Goal: Check status: Check status

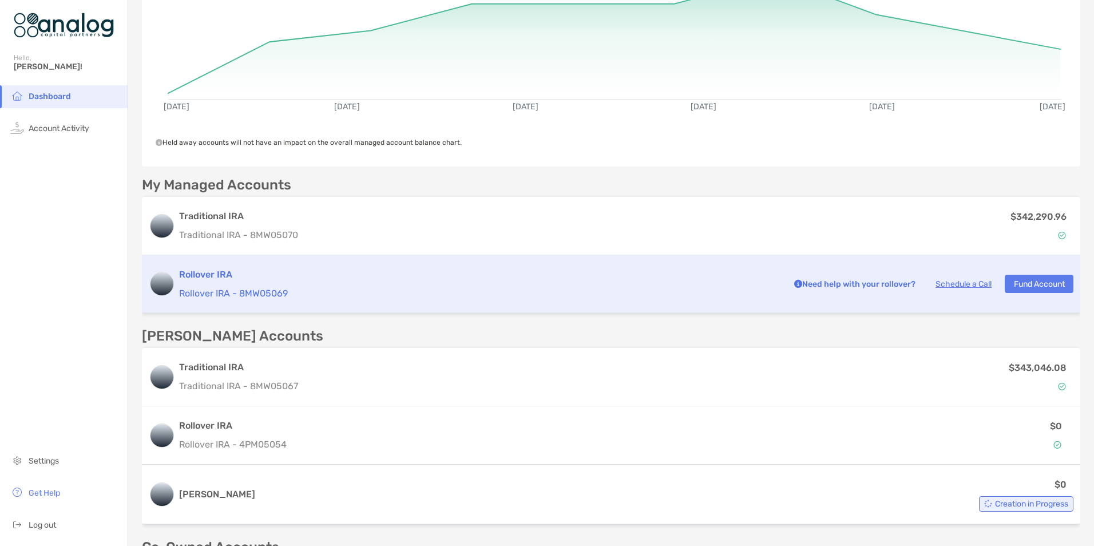
scroll to position [172, 0]
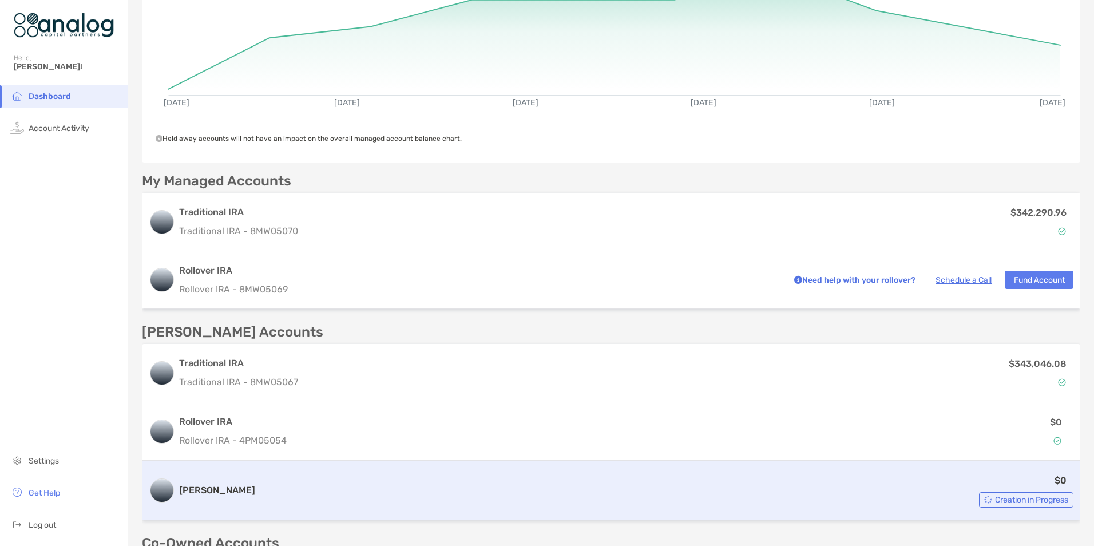
click at [1005, 498] on span "Creation in Progress" at bounding box center [1031, 500] width 73 height 6
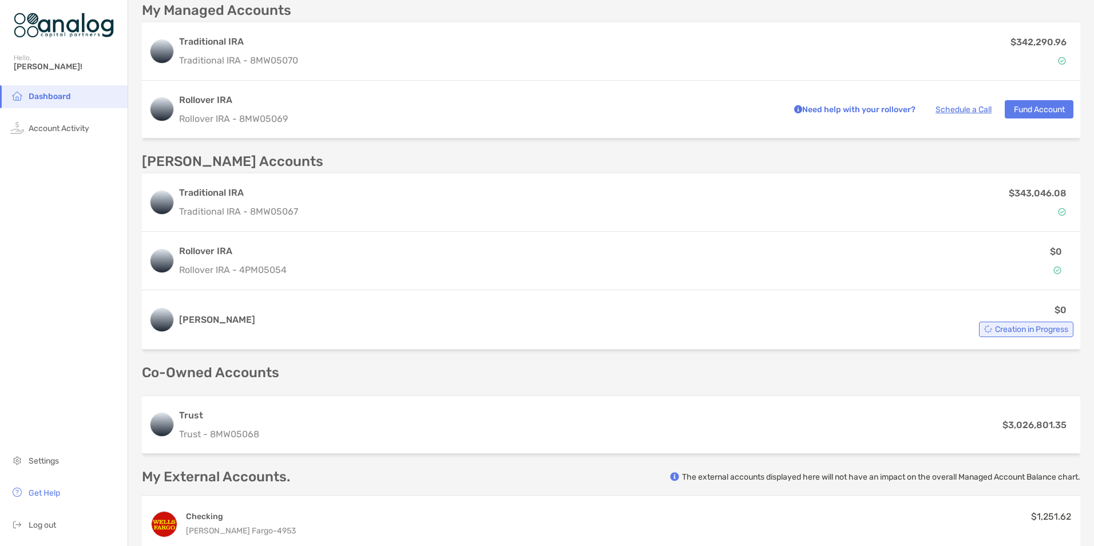
scroll to position [343, 0]
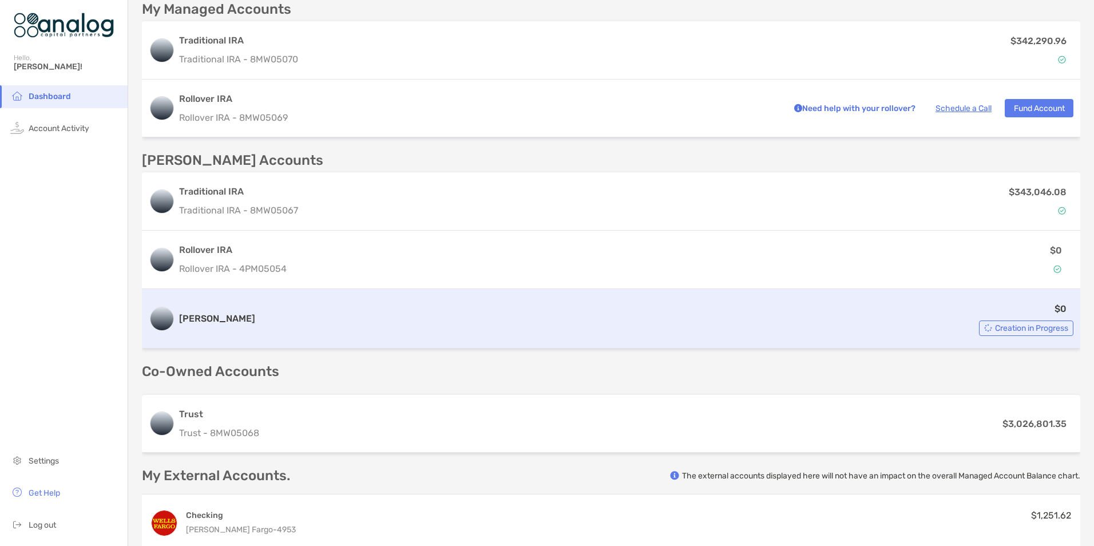
click at [1013, 329] on span "Creation in Progress" at bounding box center [1031, 328] width 73 height 6
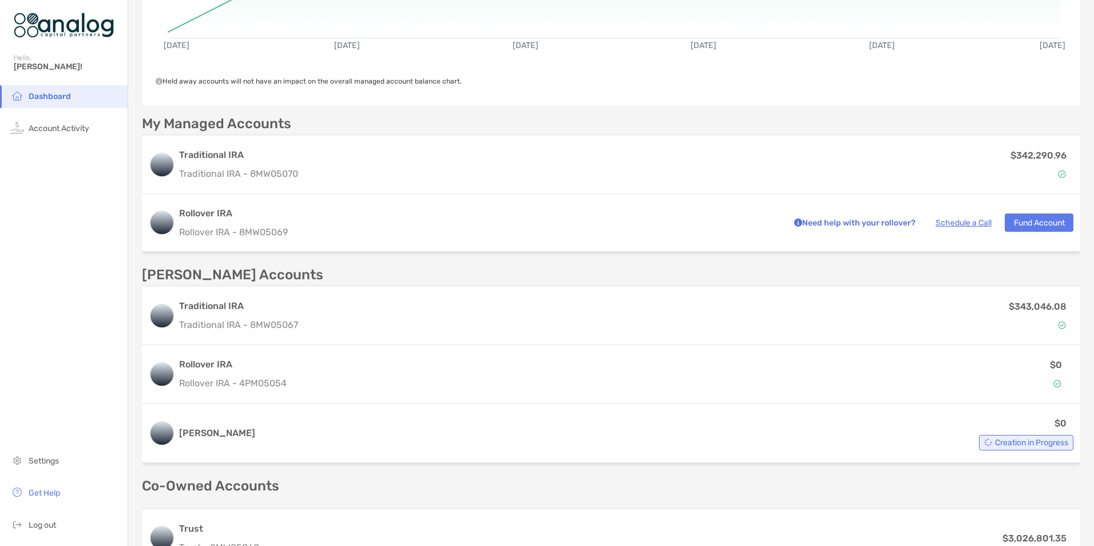
scroll to position [229, 0]
